Goal: Information Seeking & Learning: Check status

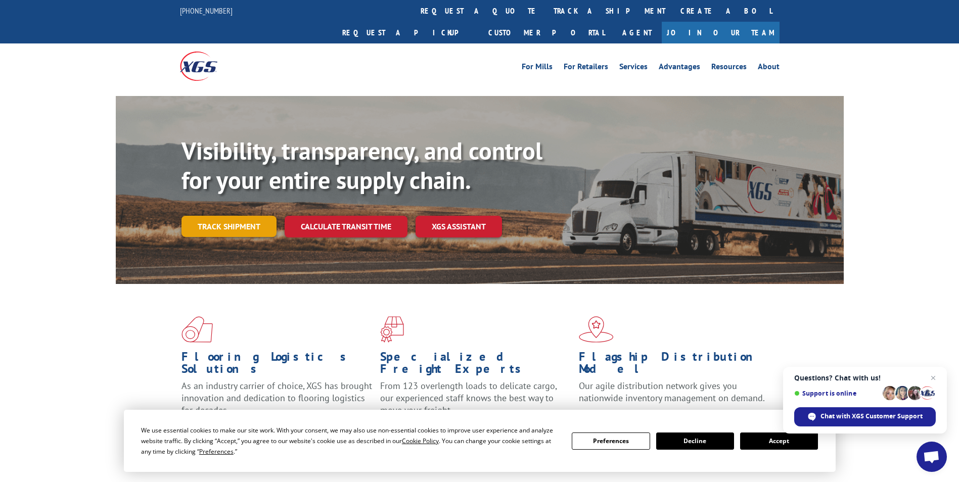
click at [234, 216] on link "Track shipment" at bounding box center [229, 226] width 95 height 21
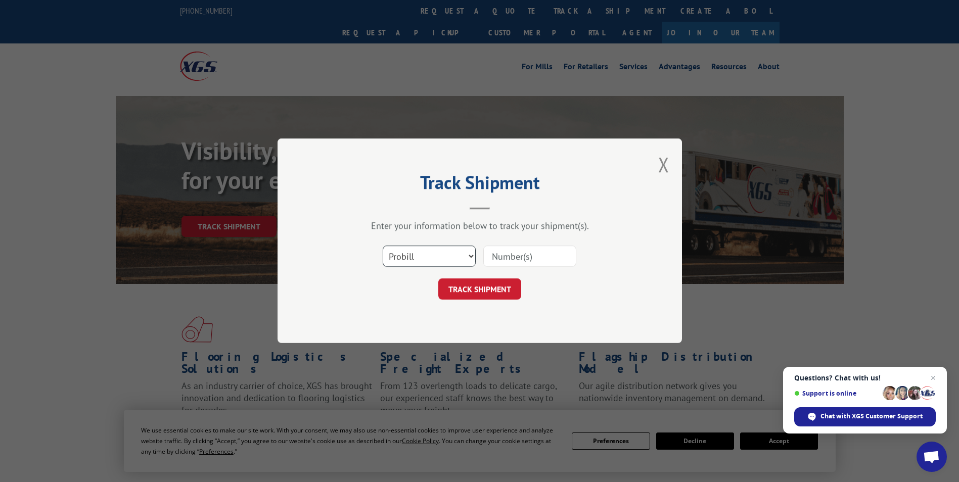
click at [469, 260] on select "Select category... Probill BOL PO" at bounding box center [429, 256] width 93 height 21
select select "bol"
click at [383, 246] on select "Select category... Probill BOL PO" at bounding box center [429, 256] width 93 height 21
click at [489, 254] on input at bounding box center [529, 256] width 93 height 21
paste input "5300906"
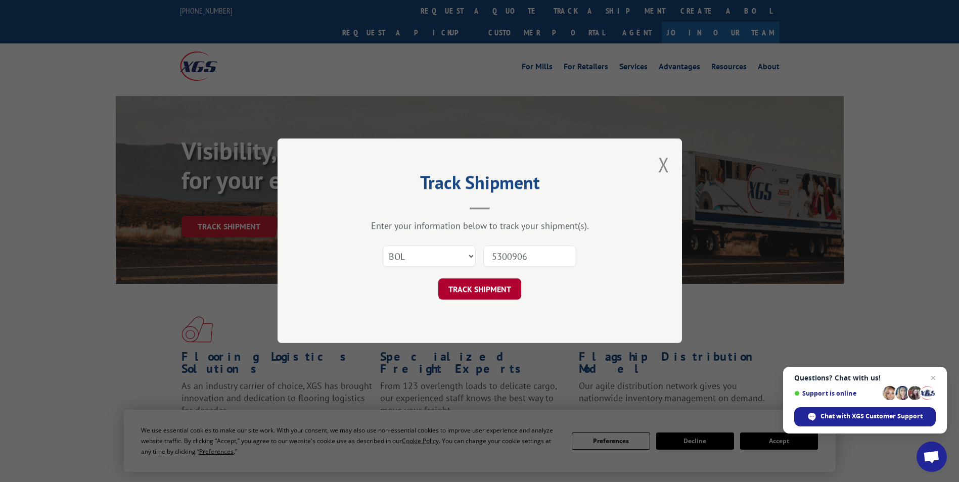
type input "5300906"
click at [490, 287] on button "TRACK SHIPMENT" at bounding box center [479, 289] width 83 height 21
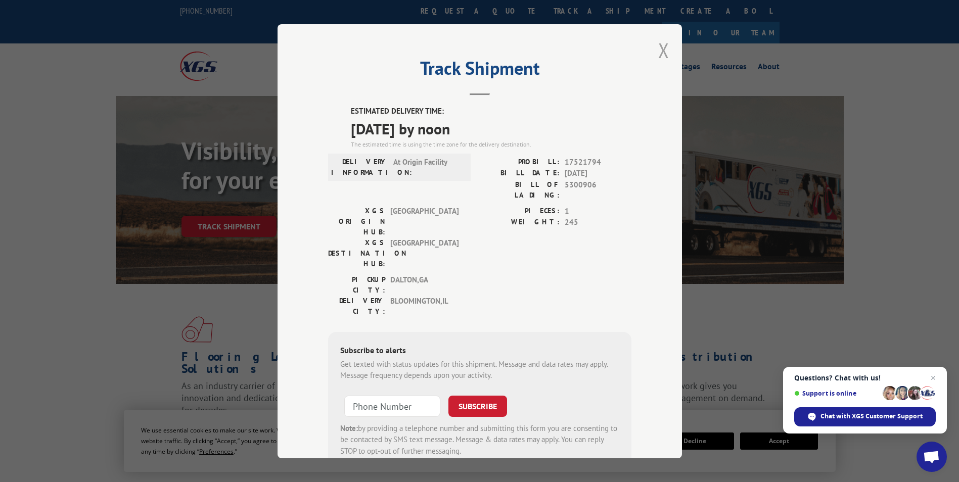
click at [662, 46] on button "Close modal" at bounding box center [663, 50] width 11 height 27
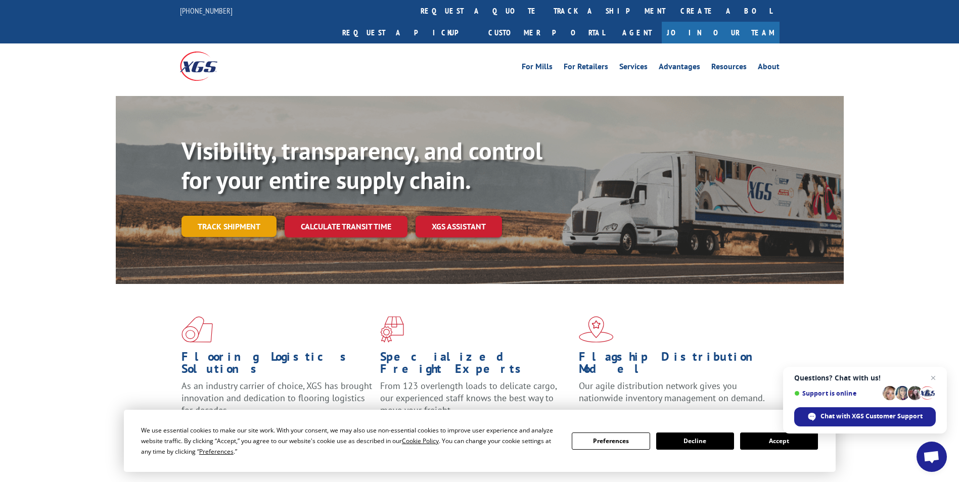
click at [218, 216] on link "Track shipment" at bounding box center [229, 226] width 95 height 21
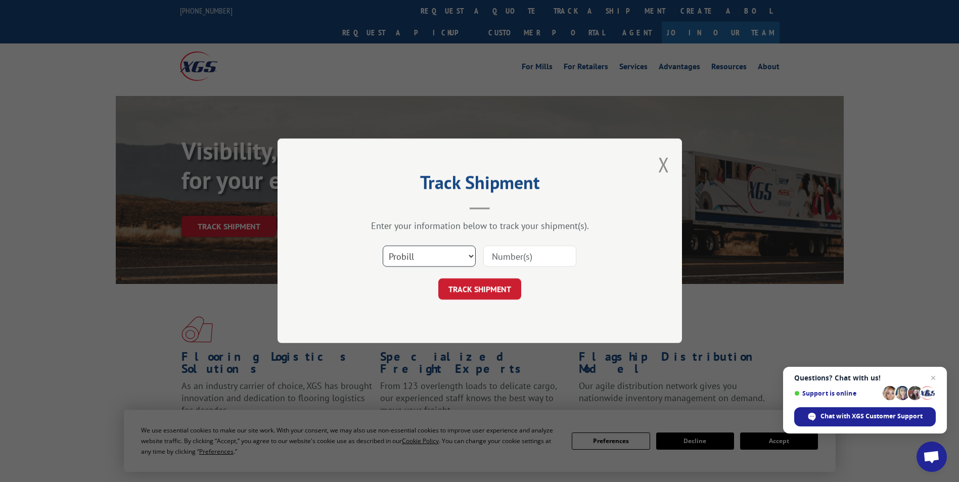
click at [473, 256] on select "Select category... Probill BOL PO" at bounding box center [429, 256] width 93 height 21
click at [383, 246] on select "Select category... Probill BOL PO" at bounding box center [429, 256] width 93 height 21
click at [495, 253] on input at bounding box center [529, 256] width 93 height 21
paste input "16662728"
type input "16662728"
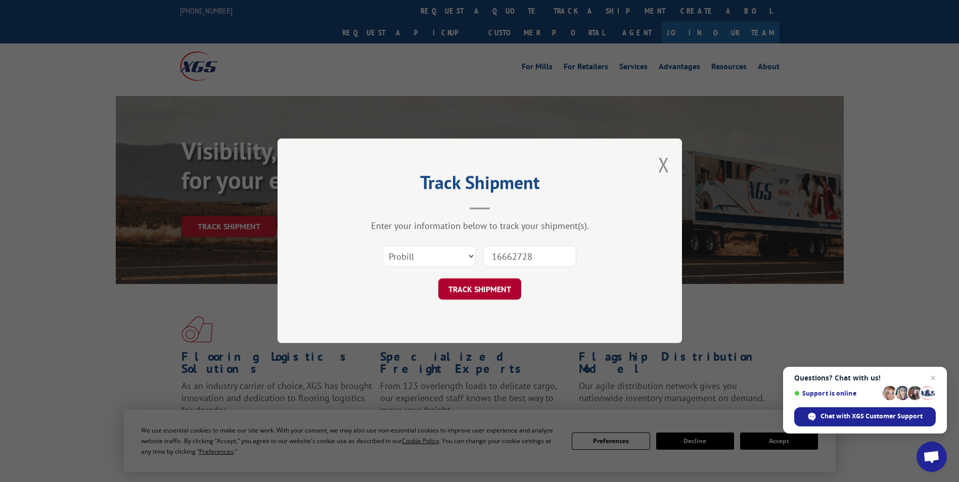
click at [485, 292] on button "TRACK SHIPMENT" at bounding box center [479, 289] width 83 height 21
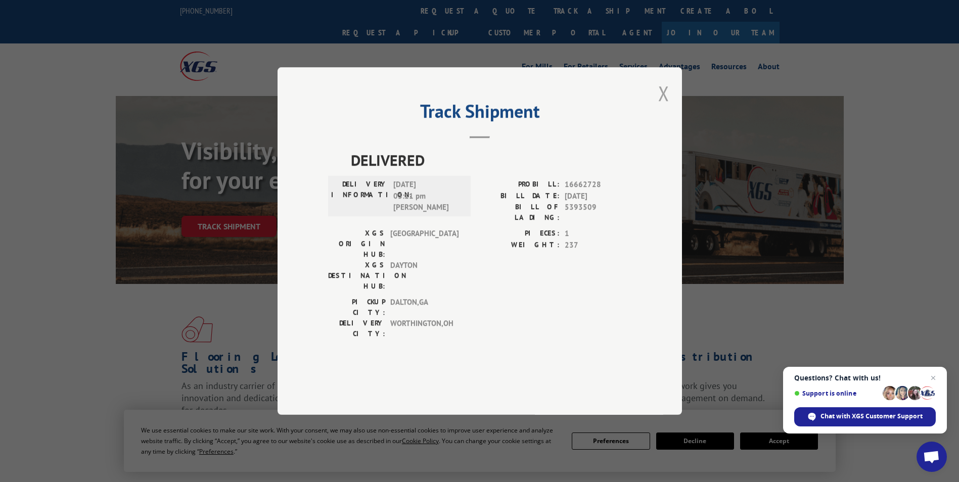
click at [661, 107] on button "Close modal" at bounding box center [663, 93] width 11 height 27
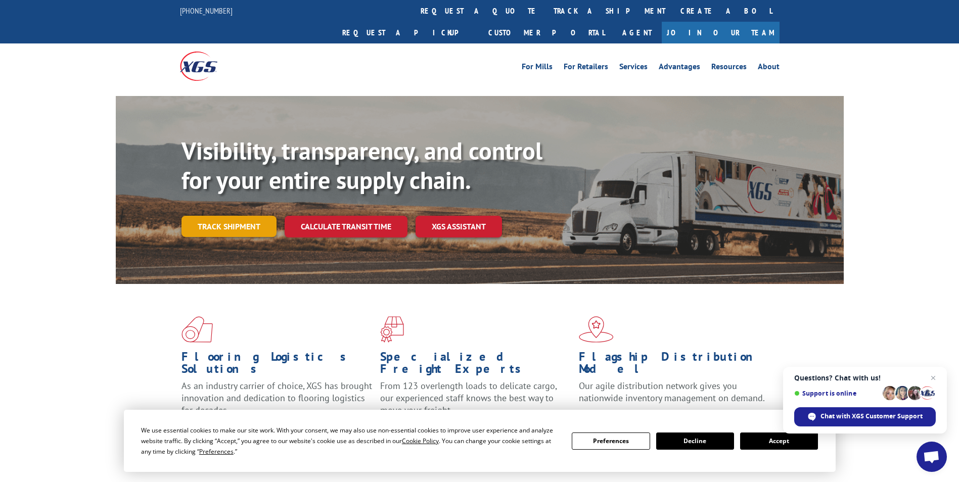
click at [231, 216] on link "Track shipment" at bounding box center [229, 226] width 95 height 21
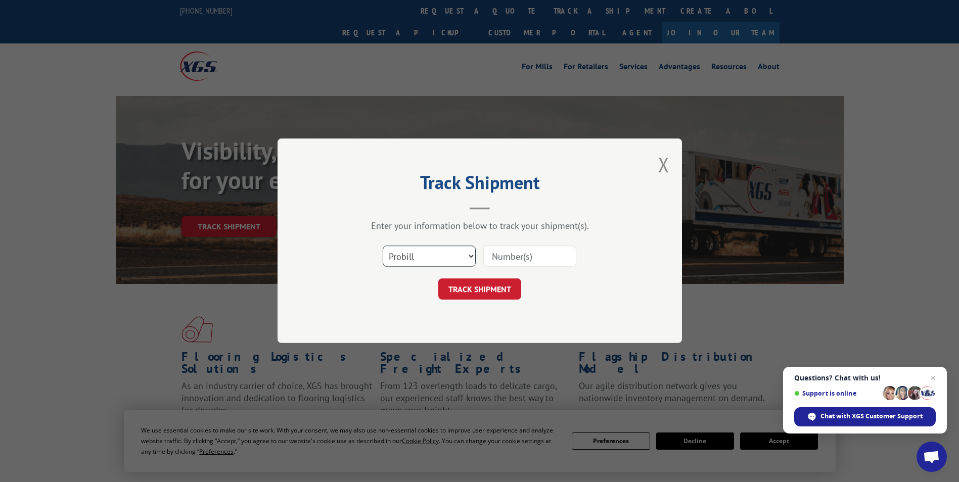
click at [472, 257] on select "Select category... Probill BOL PO" at bounding box center [429, 256] width 93 height 21
select select "bol"
click at [383, 246] on select "Select category... Probill BOL PO" at bounding box center [429, 256] width 93 height 21
click at [499, 254] on input at bounding box center [529, 256] width 93 height 21
paste input "16662728"
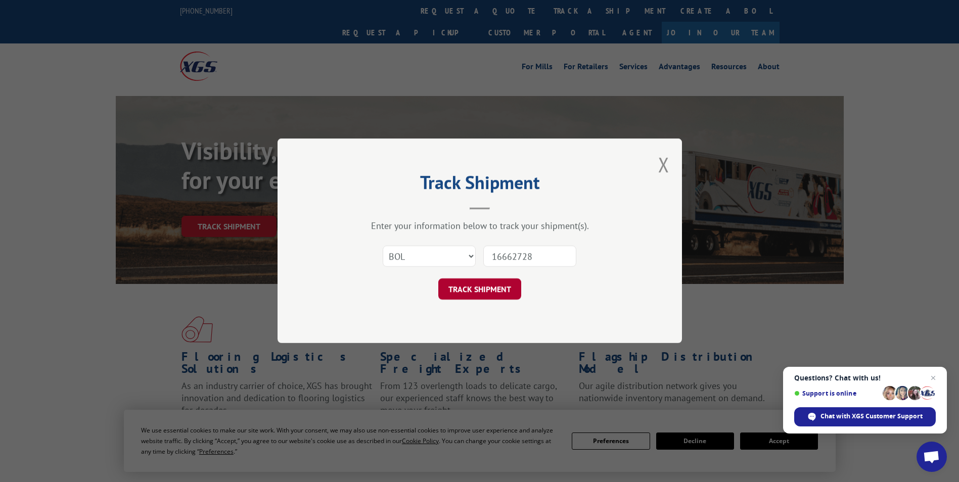
type input "16662728"
click at [498, 291] on button "TRACK SHIPMENT" at bounding box center [479, 289] width 83 height 21
